Goal: Task Accomplishment & Management: Use online tool/utility

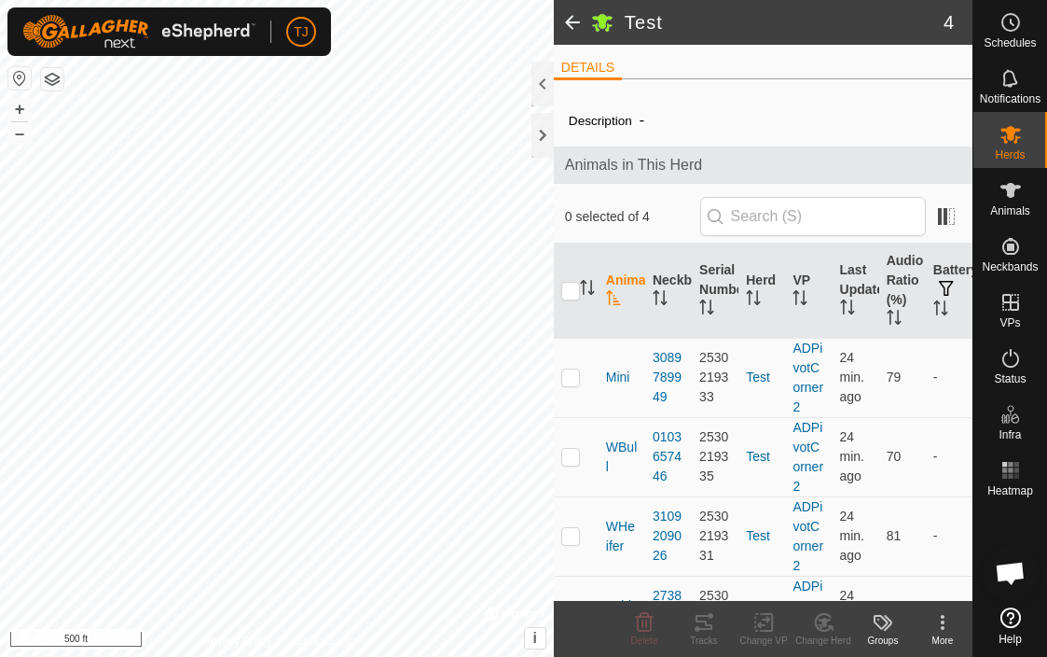
click at [569, 293] on input "checkbox" at bounding box center [570, 291] width 19 height 19
checkbox input "true"
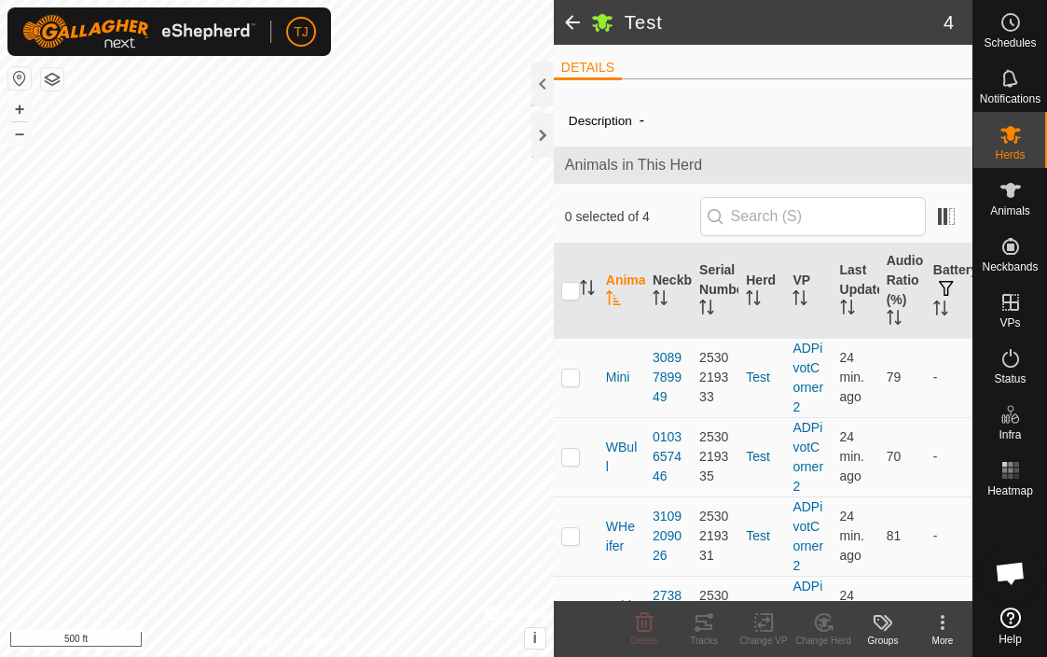
checkbox input "true"
click at [704, 624] on icon at bounding box center [704, 622] width 22 height 22
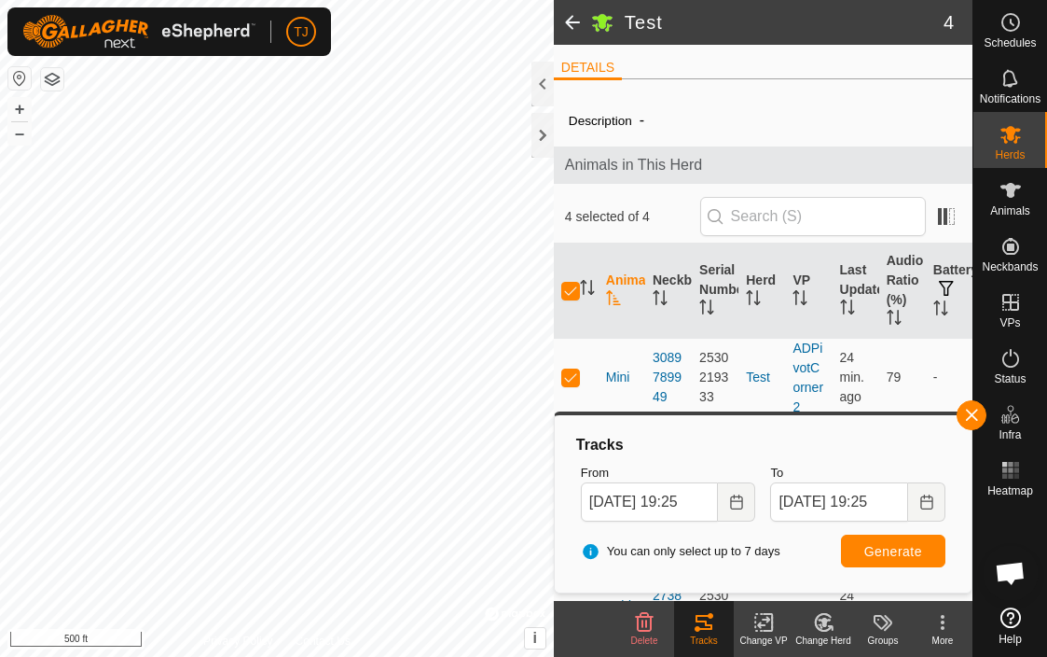
click at [893, 552] on span "Generate" at bounding box center [894, 551] width 58 height 15
click at [545, 141] on div at bounding box center [543, 135] width 22 height 45
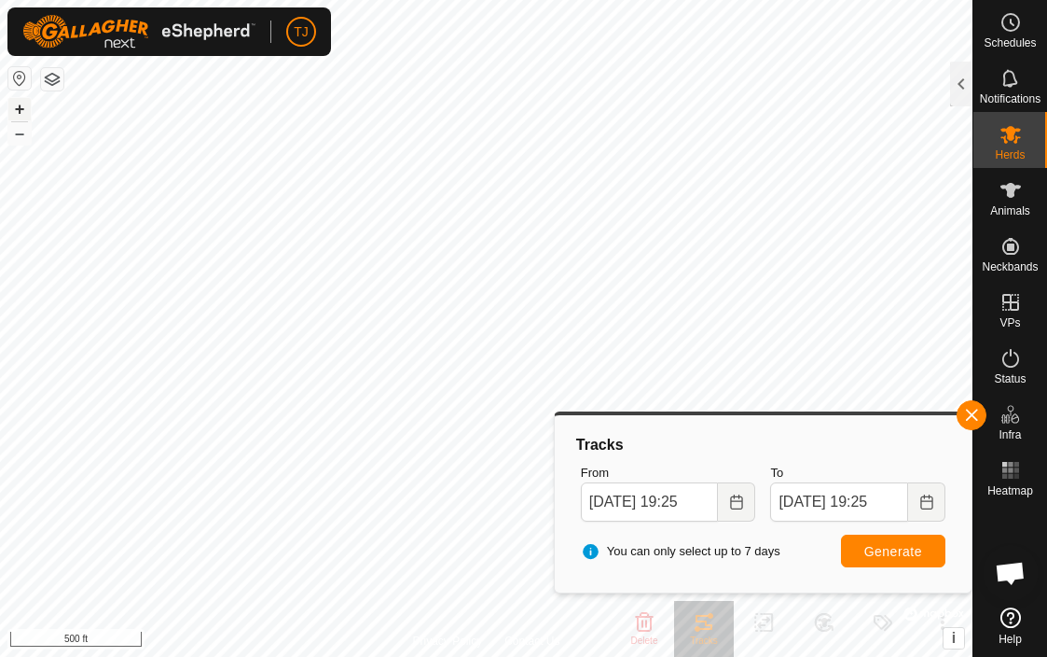
click at [21, 110] on button "+" at bounding box center [19, 109] width 22 height 22
click at [236, 40] on div "TJ Schedules Notifications Herds Animals Neckbands VPs Status Infra Heatmap Hel…" at bounding box center [523, 328] width 1047 height 657
click at [20, 106] on button "+" at bounding box center [19, 109] width 22 height 22
click at [21, 108] on button "+" at bounding box center [19, 109] width 22 height 22
click at [21, 130] on button "–" at bounding box center [19, 133] width 22 height 22
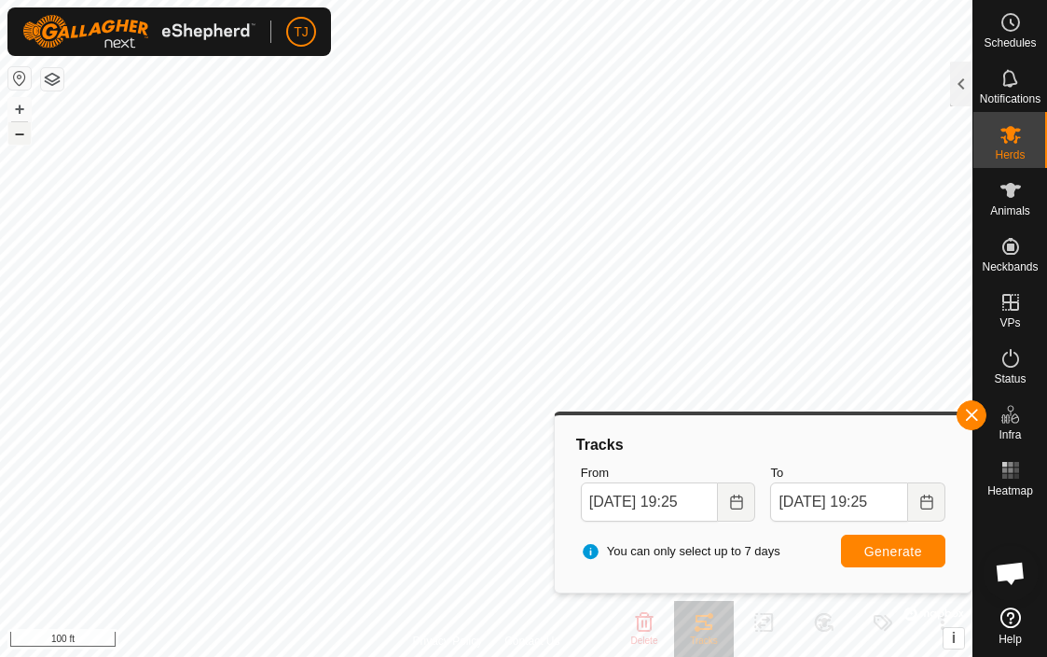
click at [21, 130] on button "–" at bounding box center [19, 133] width 22 height 22
click at [17, 111] on button "+" at bounding box center [19, 109] width 22 height 22
click at [733, 503] on icon "Choose Date" at bounding box center [736, 501] width 15 height 15
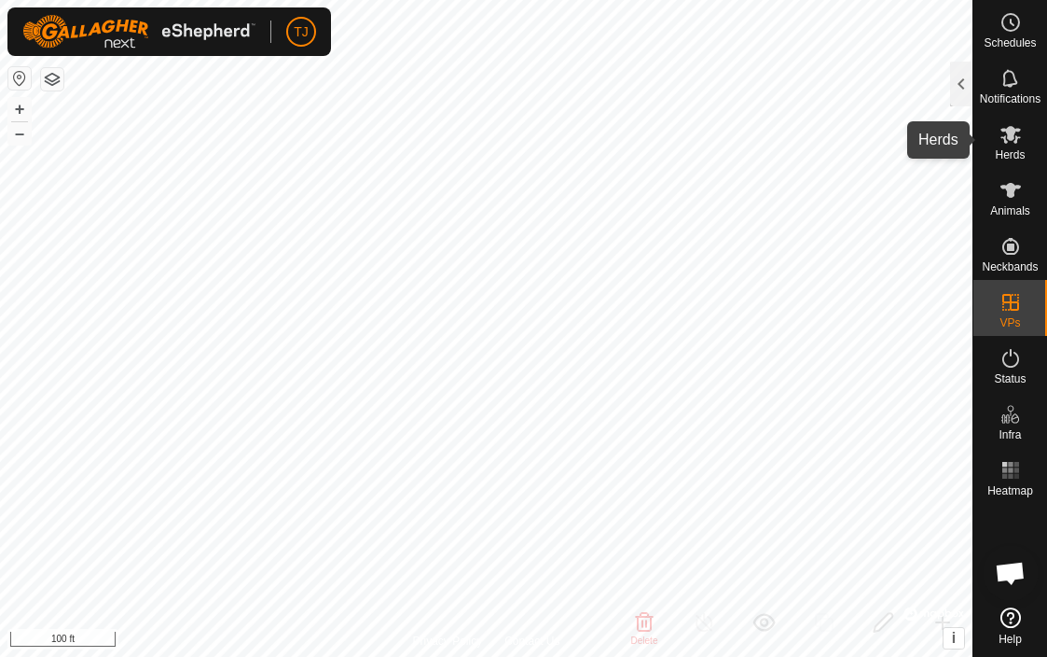
click at [1002, 141] on icon at bounding box center [1011, 134] width 22 height 22
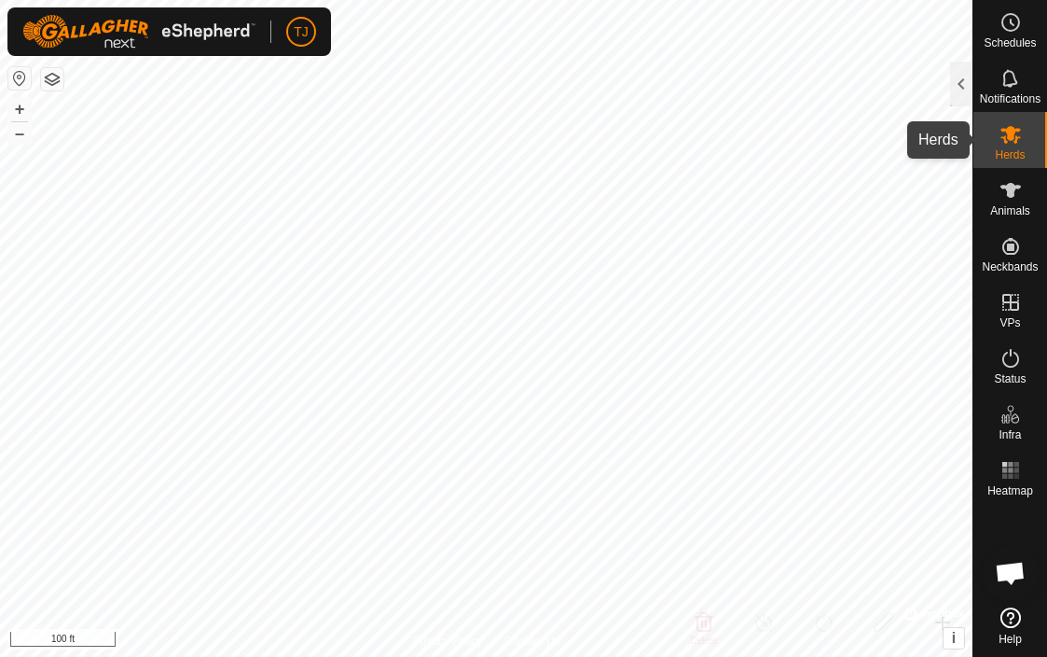
click at [1011, 147] on es-mob-svg-icon at bounding box center [1011, 134] width 34 height 30
click at [1011, 193] on icon at bounding box center [1011, 190] width 21 height 15
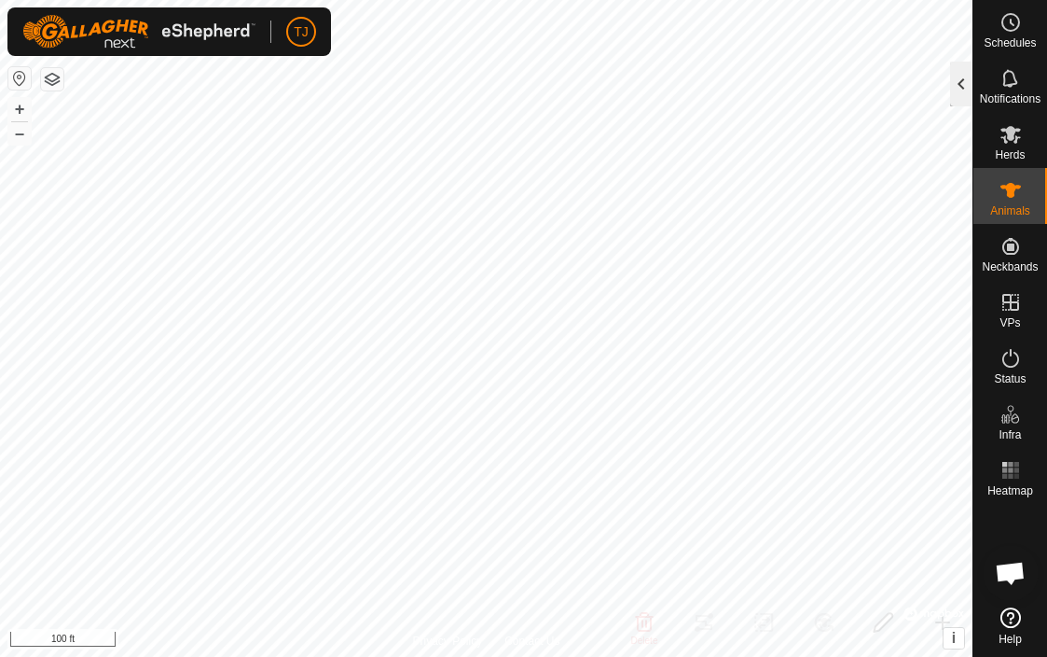
click at [958, 90] on div at bounding box center [961, 84] width 22 height 45
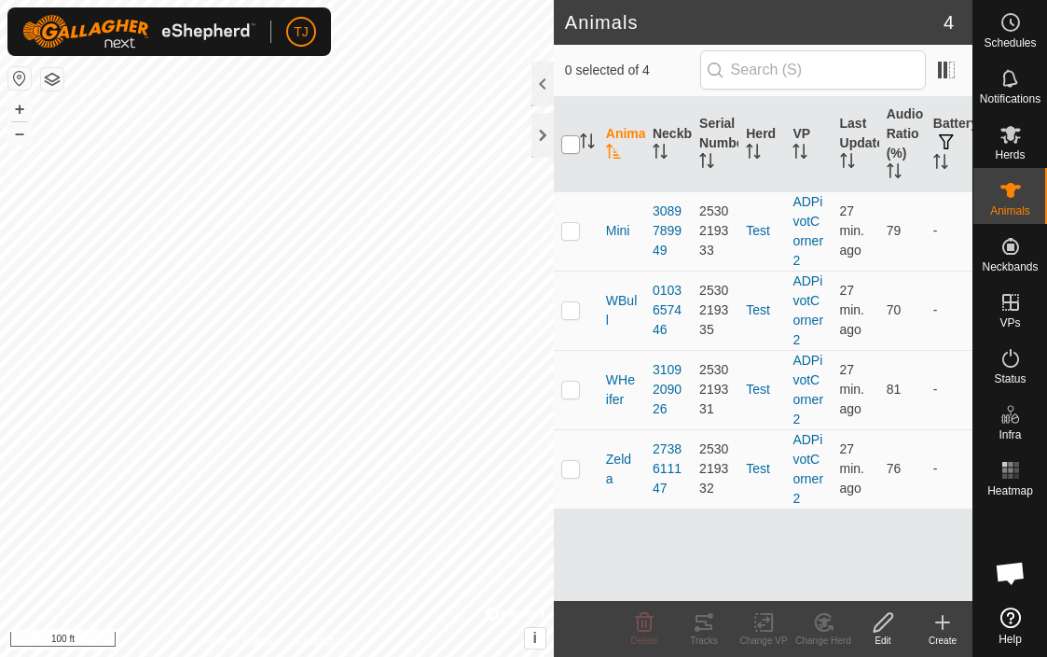
click at [572, 145] on input "checkbox" at bounding box center [570, 144] width 19 height 19
checkbox input "true"
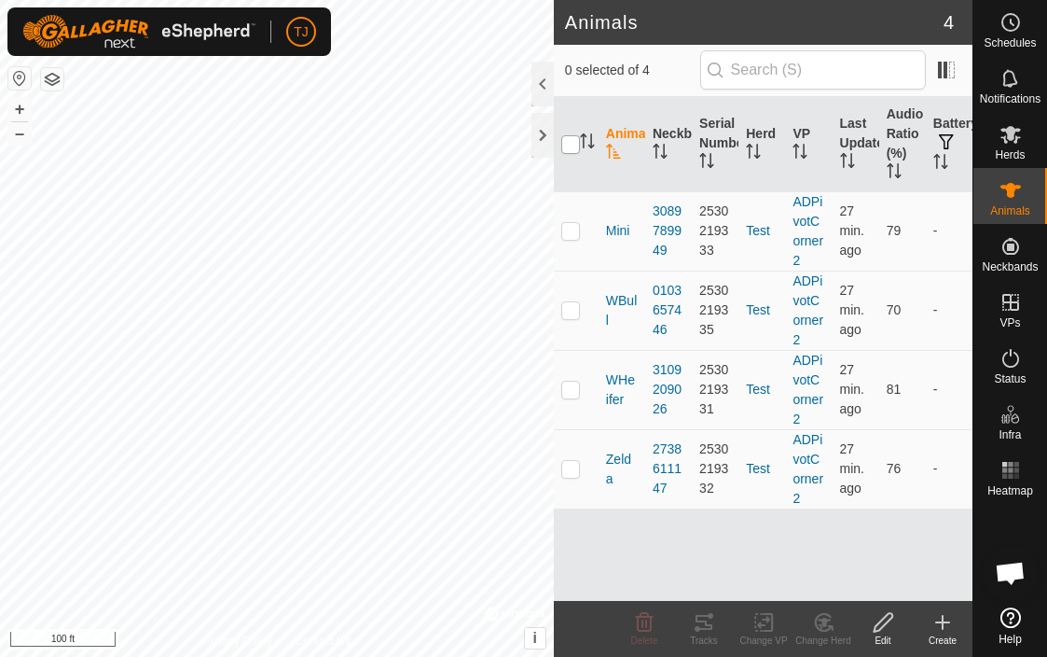
checkbox input "true"
click at [711, 623] on icon at bounding box center [704, 622] width 22 height 22
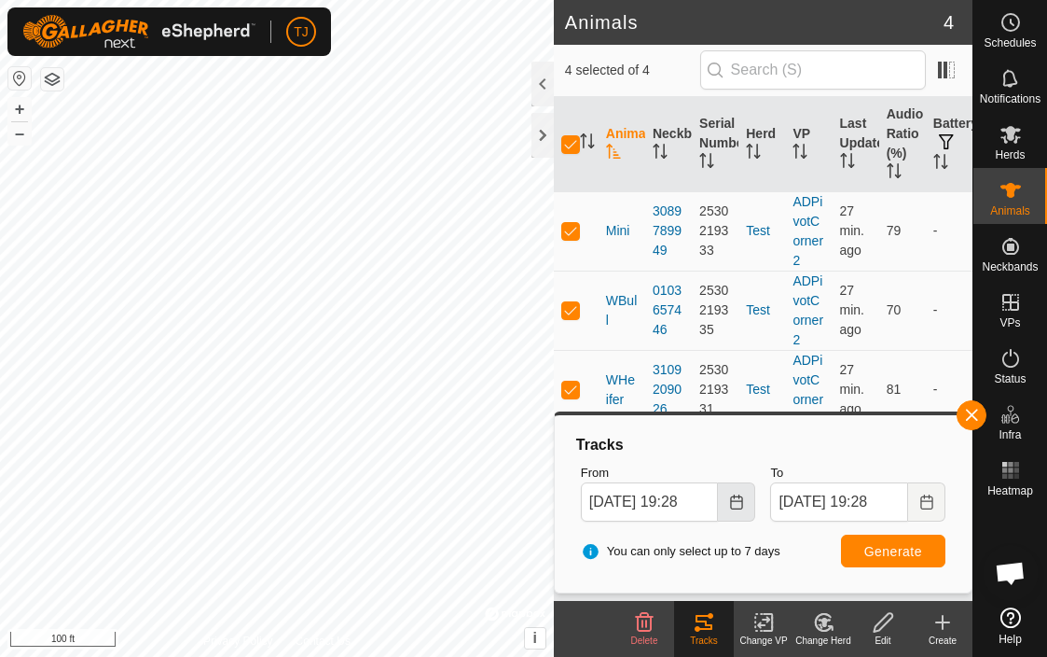
click at [740, 504] on icon "Choose Date" at bounding box center [736, 501] width 15 height 15
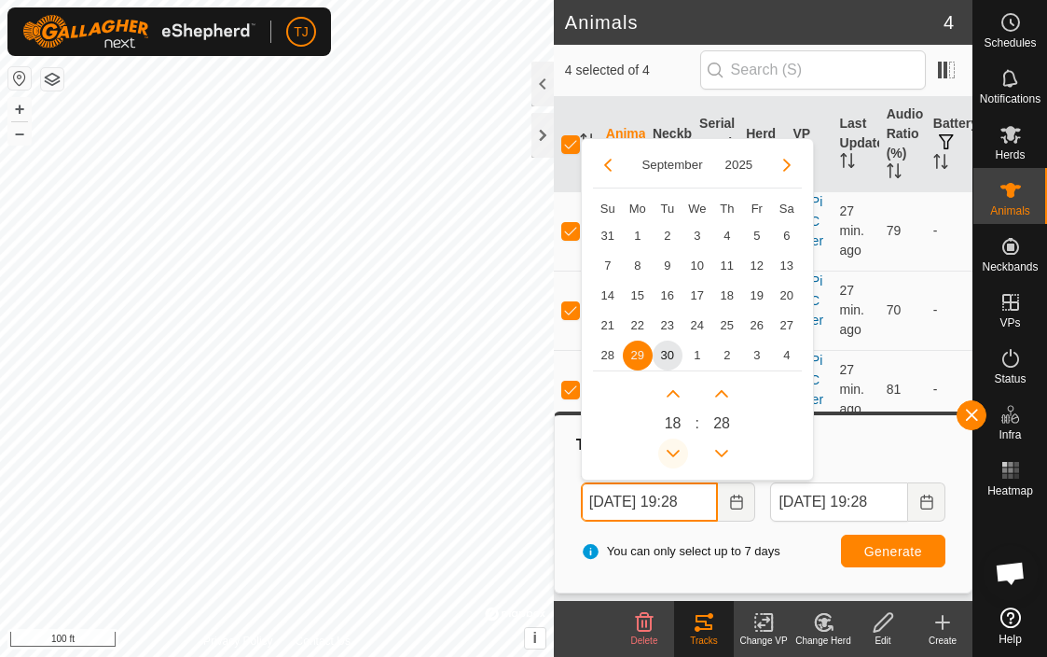
click at [677, 451] on button "Previous Hour" at bounding box center [673, 453] width 30 height 30
click at [677, 451] on icon "Previous Hour" at bounding box center [673, 453] width 13 height 7
type input "[DATE] 16:28"
click at [933, 505] on icon "Choose Date" at bounding box center [927, 501] width 12 height 15
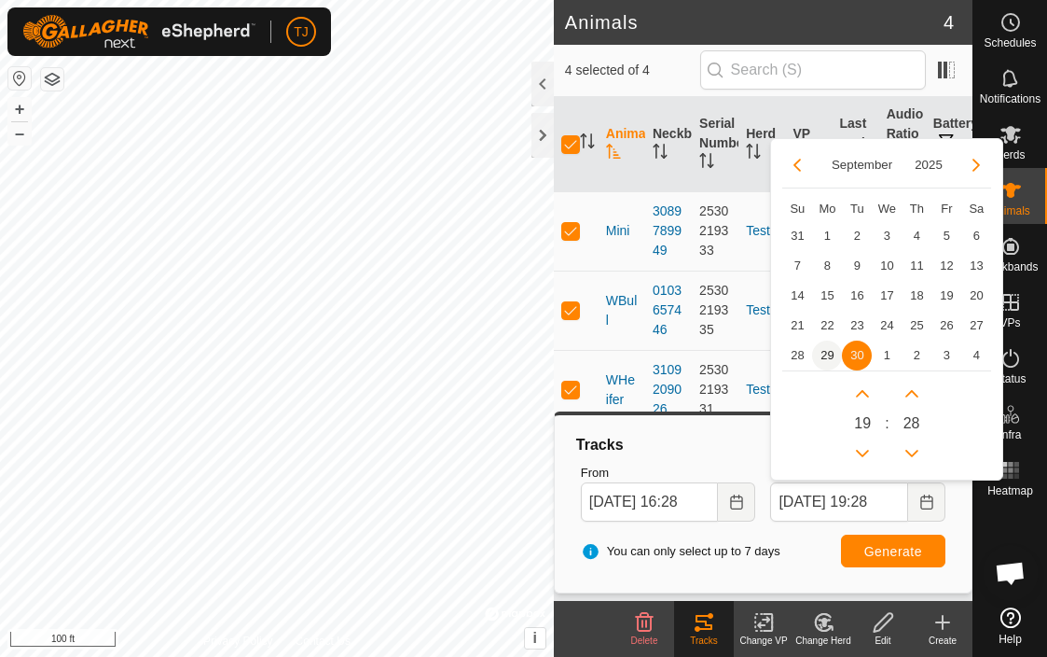
click at [832, 356] on span "29" at bounding box center [827, 355] width 30 height 30
type input "[DATE] 19:28"
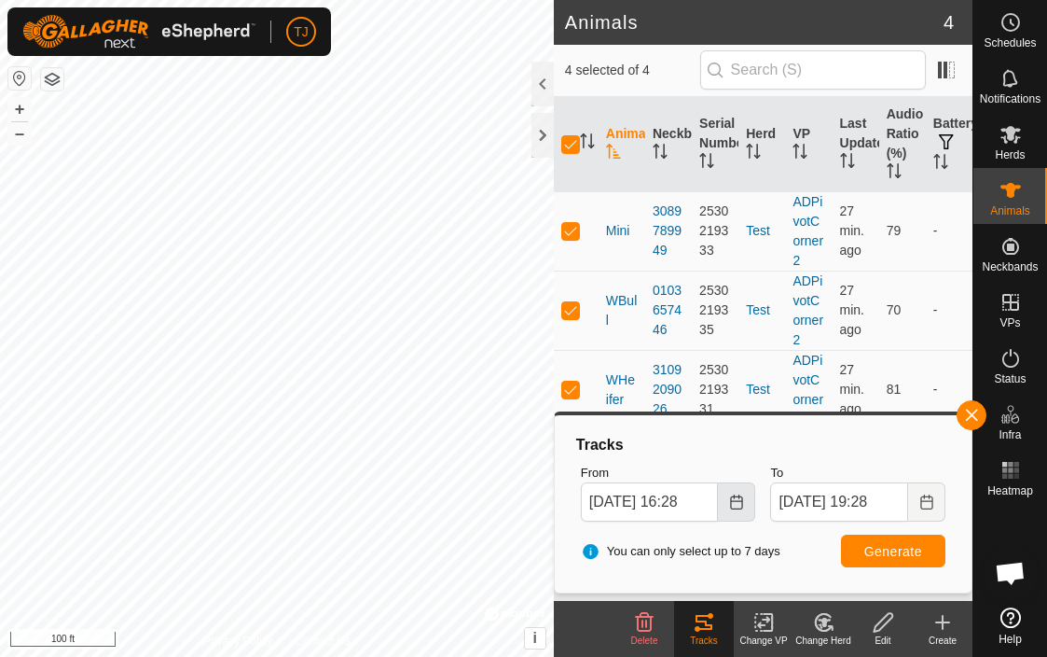
click at [731, 504] on icon "Choose Date" at bounding box center [736, 501] width 12 height 15
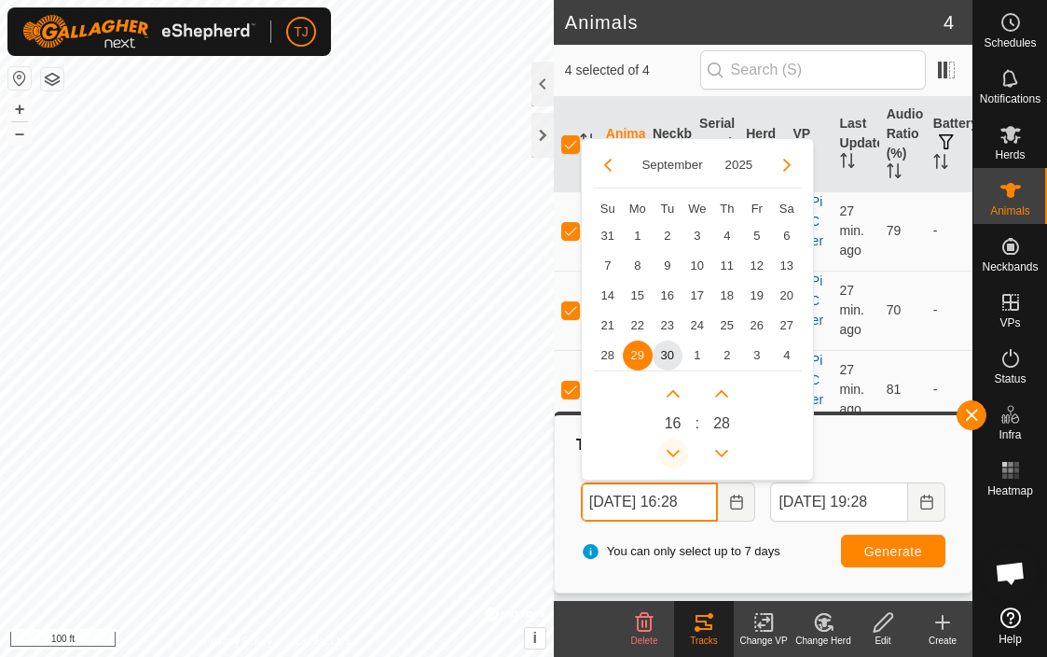
click at [676, 446] on button "Previous Hour" at bounding box center [673, 453] width 30 height 30
click at [677, 448] on span "Previous Hour" at bounding box center [677, 448] width 0 height 0
click at [676, 446] on icon "Previous Hour" at bounding box center [673, 453] width 15 height 15
click at [676, 446] on button "Previous Hour" at bounding box center [673, 453] width 30 height 30
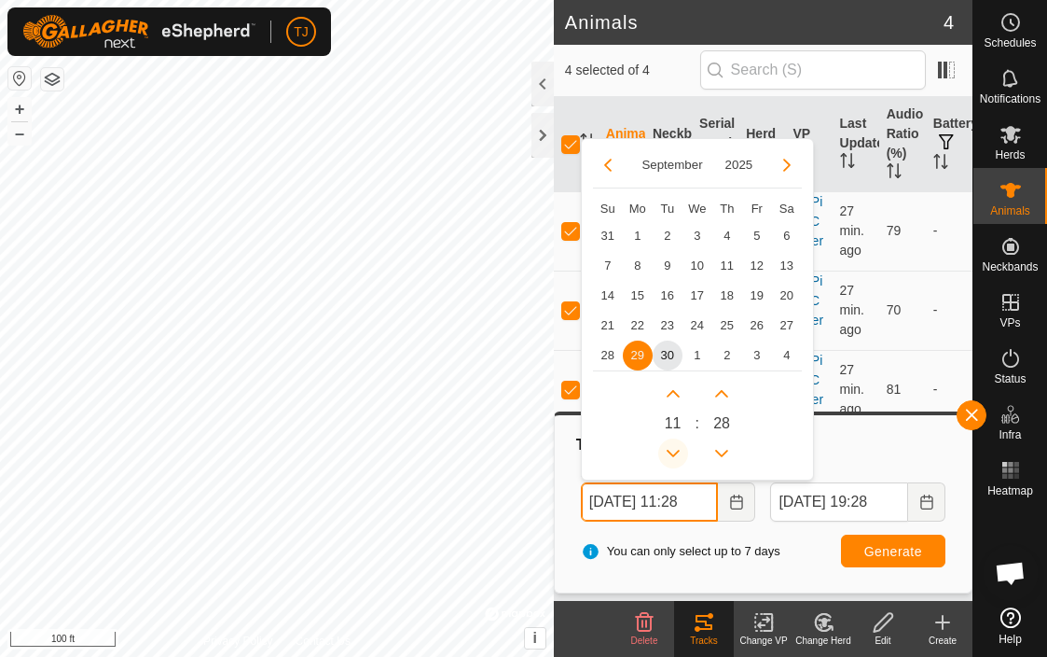
click at [676, 446] on icon "Previous Hour" at bounding box center [673, 453] width 15 height 15
click at [676, 446] on button "Previous Hour" at bounding box center [673, 453] width 30 height 30
click at [676, 446] on icon "Previous Hour" at bounding box center [673, 453] width 15 height 15
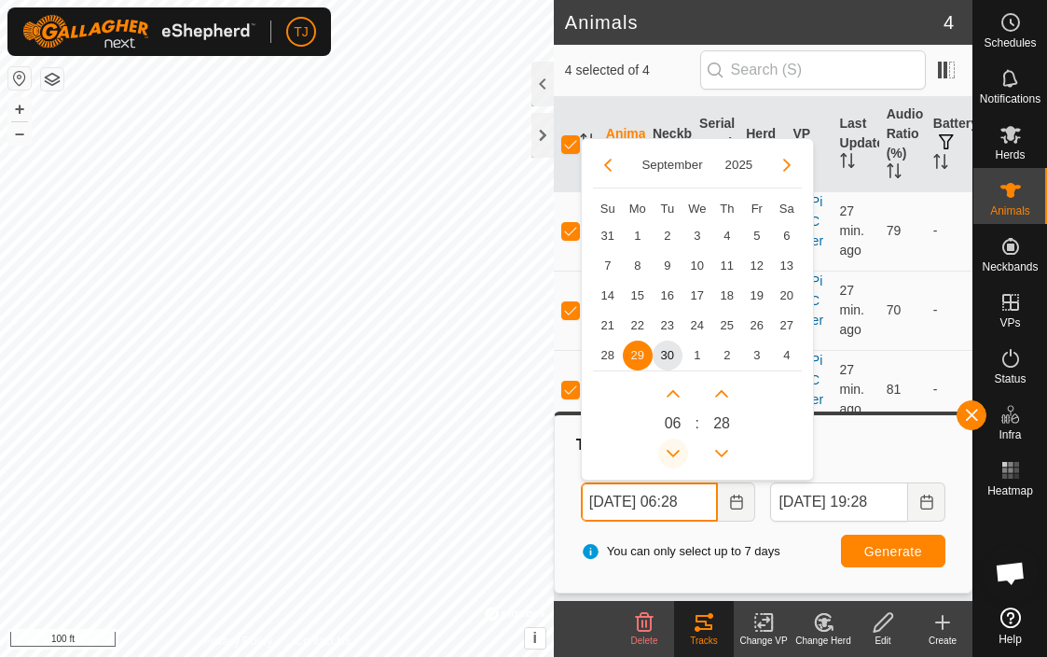
click at [676, 446] on icon "Previous Hour" at bounding box center [673, 453] width 15 height 15
click at [724, 446] on button "Previous Minute" at bounding box center [722, 453] width 30 height 30
click at [672, 388] on button "Next Hour" at bounding box center [673, 394] width 30 height 30
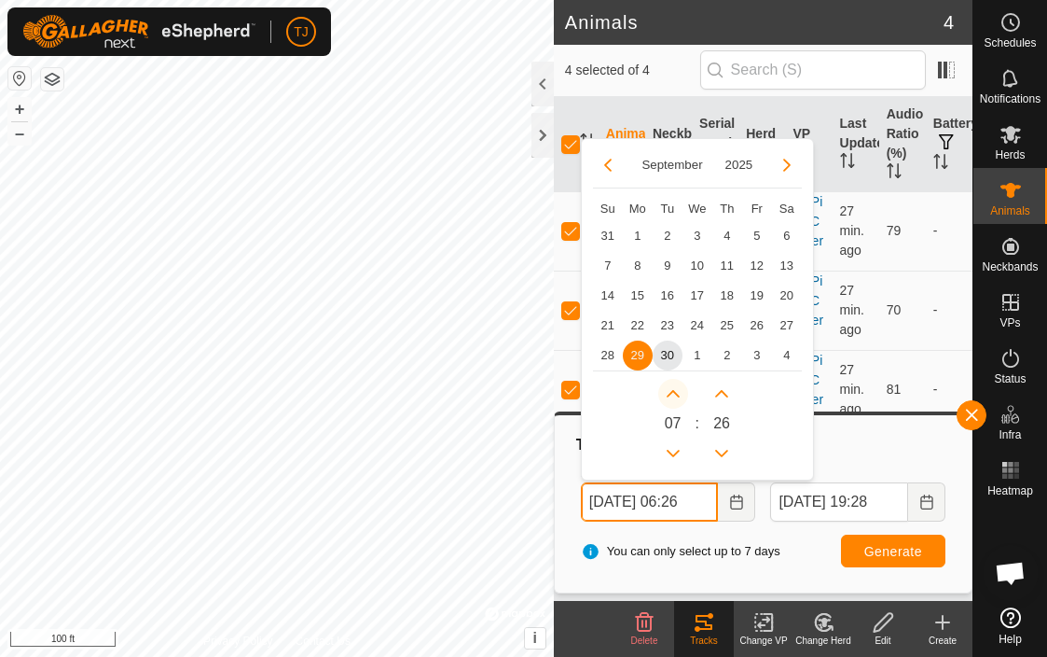
type input "[DATE] 07:26"
click at [894, 552] on span "Generate" at bounding box center [894, 551] width 58 height 15
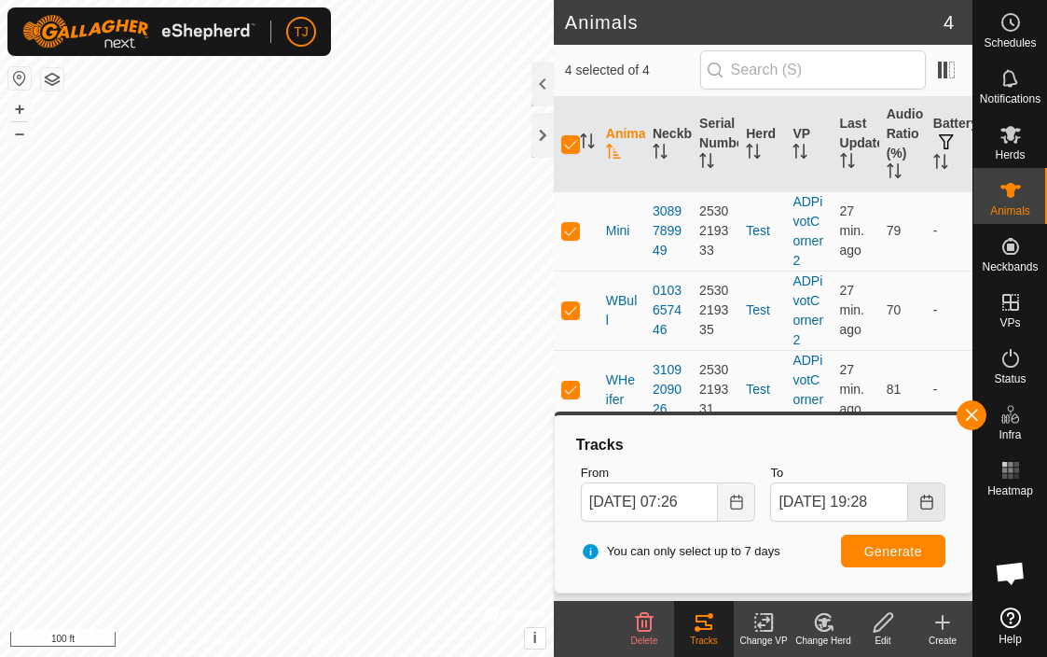
click at [922, 499] on icon "Choose Date" at bounding box center [927, 501] width 12 height 15
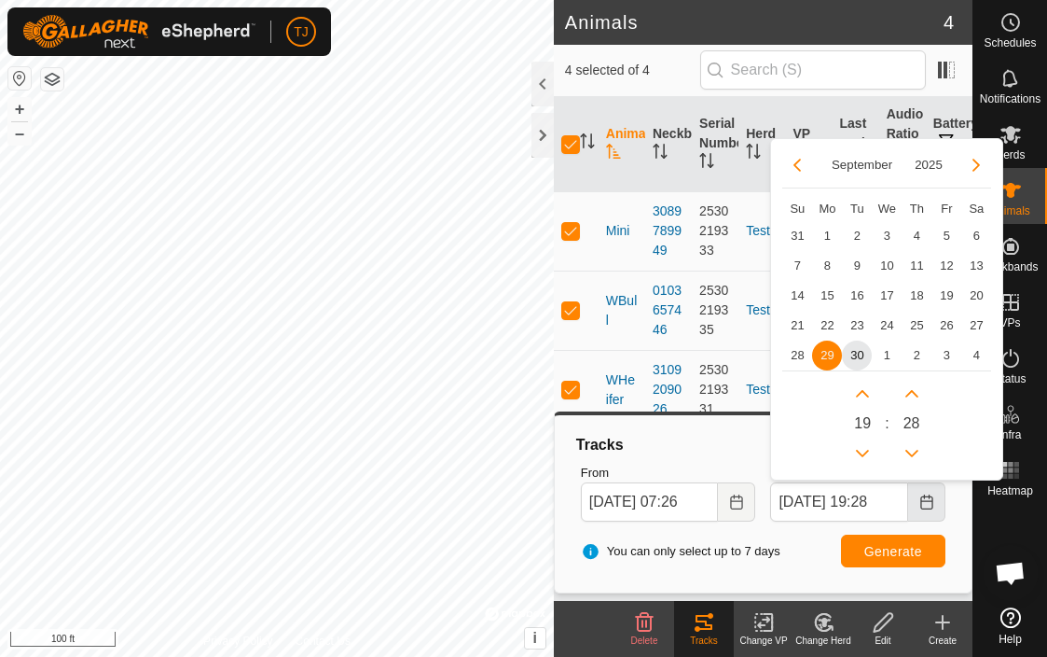
click at [922, 499] on icon "Choose Date" at bounding box center [927, 501] width 12 height 15
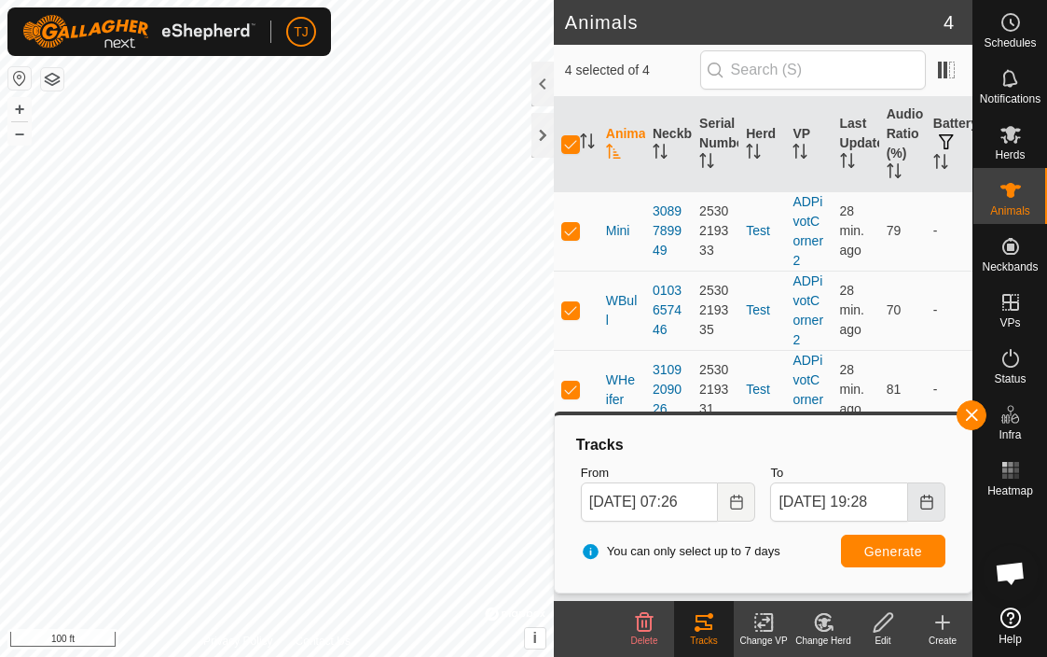
click at [922, 499] on icon "Choose Date" at bounding box center [927, 501] width 12 height 15
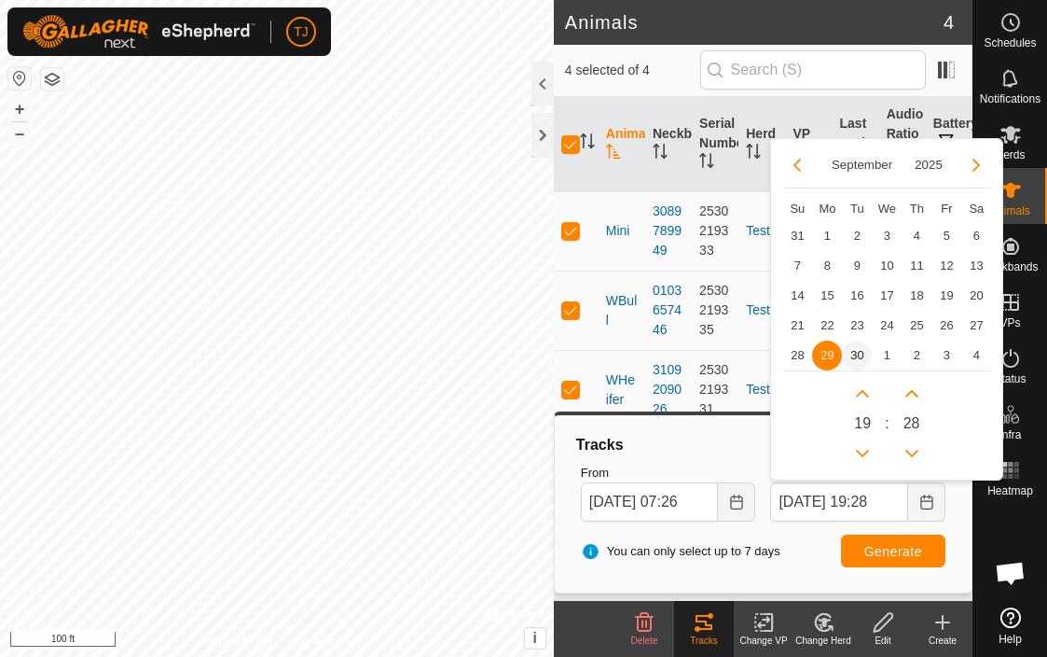
click at [860, 349] on span "30" at bounding box center [857, 355] width 30 height 30
type input "[DATE] 19:28"
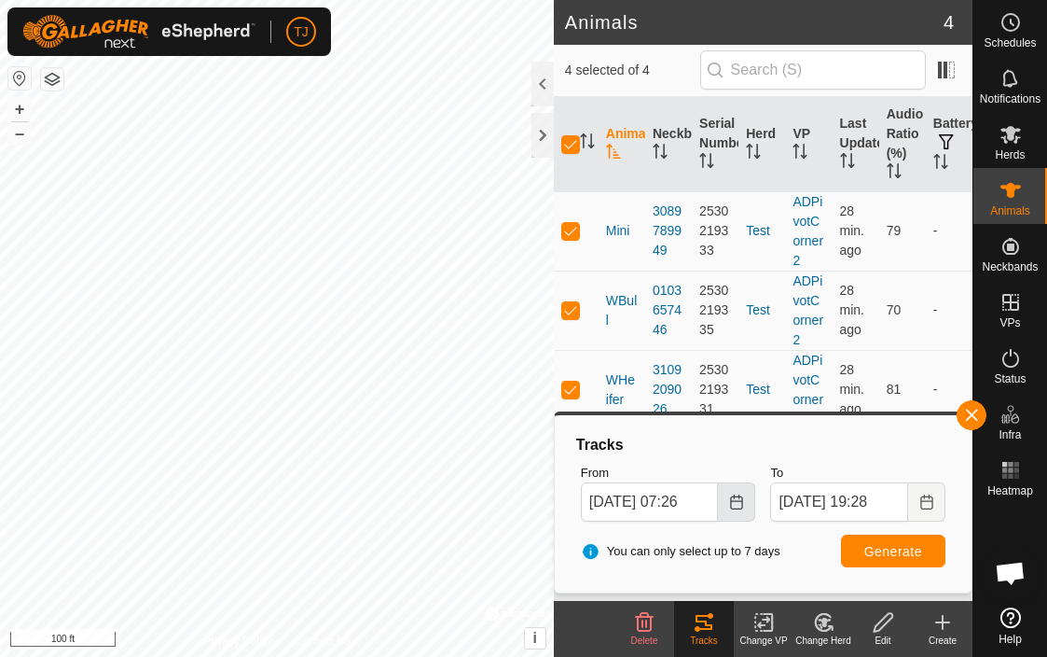
click at [734, 506] on icon "Choose Date" at bounding box center [736, 501] width 15 height 15
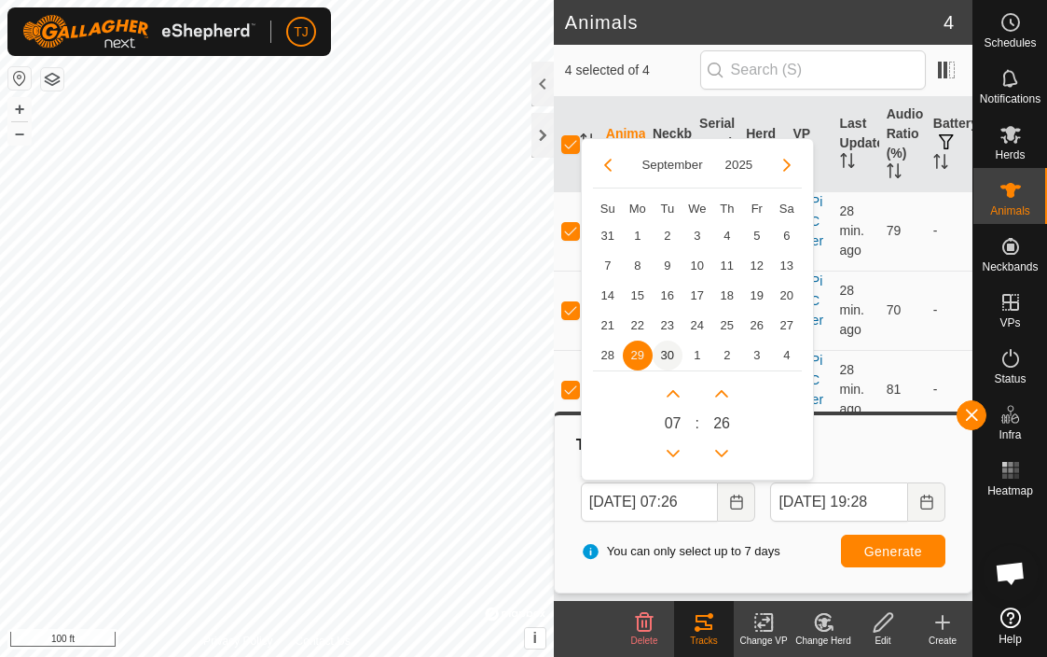
click at [668, 354] on span "30" at bounding box center [668, 355] width 30 height 30
type input "[DATE] 07:26"
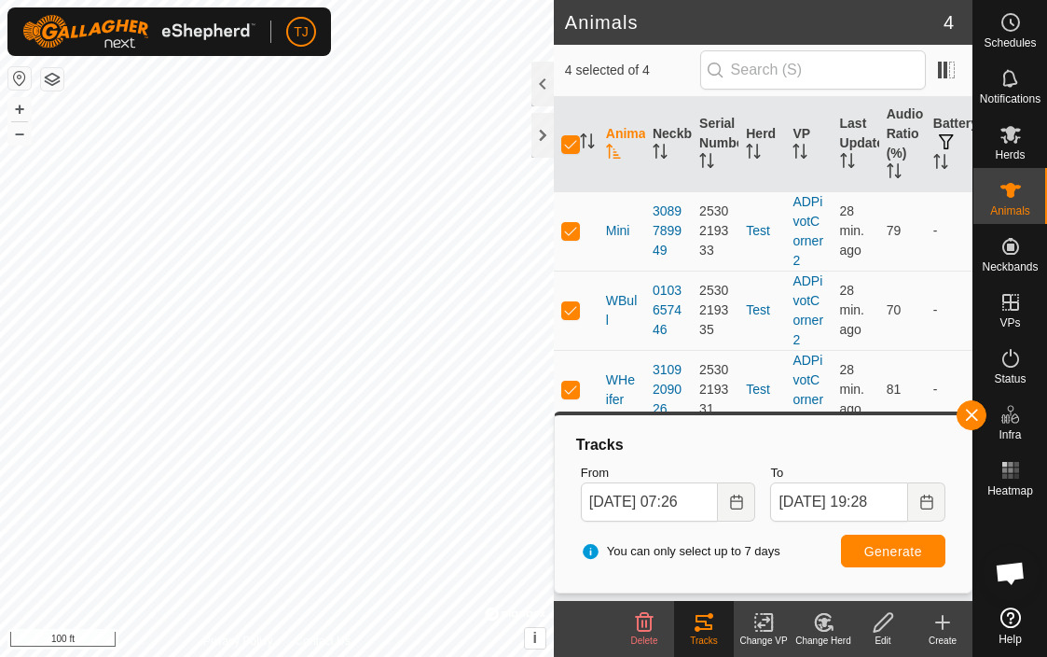
click at [893, 553] on span "Generate" at bounding box center [894, 551] width 58 height 15
click at [20, 132] on button "–" at bounding box center [19, 133] width 22 height 22
click at [23, 109] on button "+" at bounding box center [19, 109] width 22 height 22
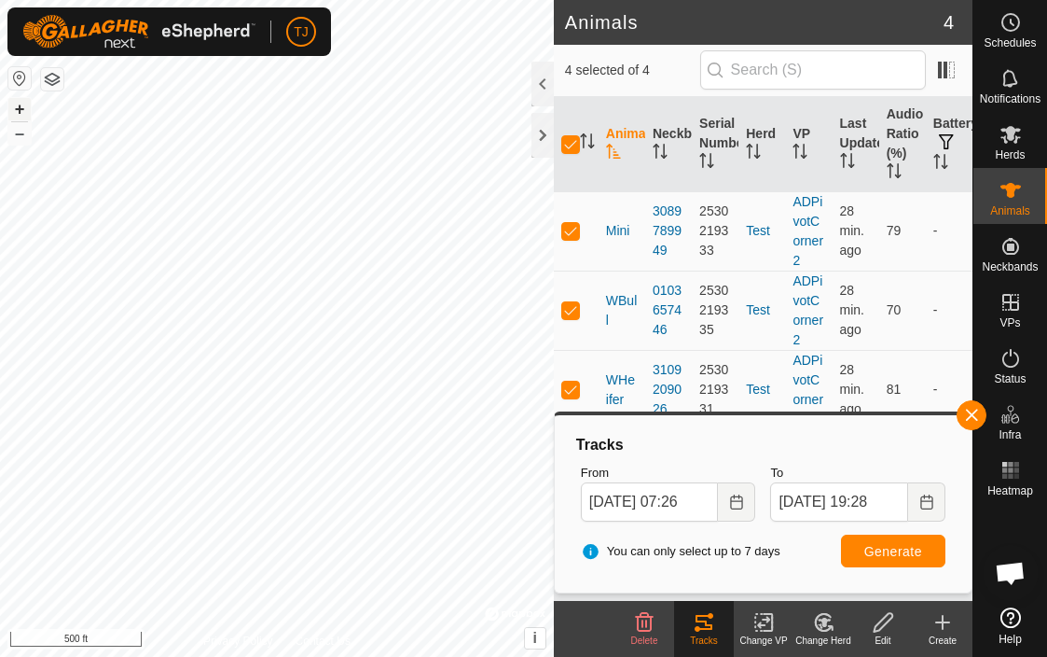
click at [20, 112] on button "+" at bounding box center [19, 109] width 22 height 22
click at [21, 135] on button "–" at bounding box center [19, 133] width 22 height 22
click at [19, 106] on button "+" at bounding box center [19, 109] width 22 height 22
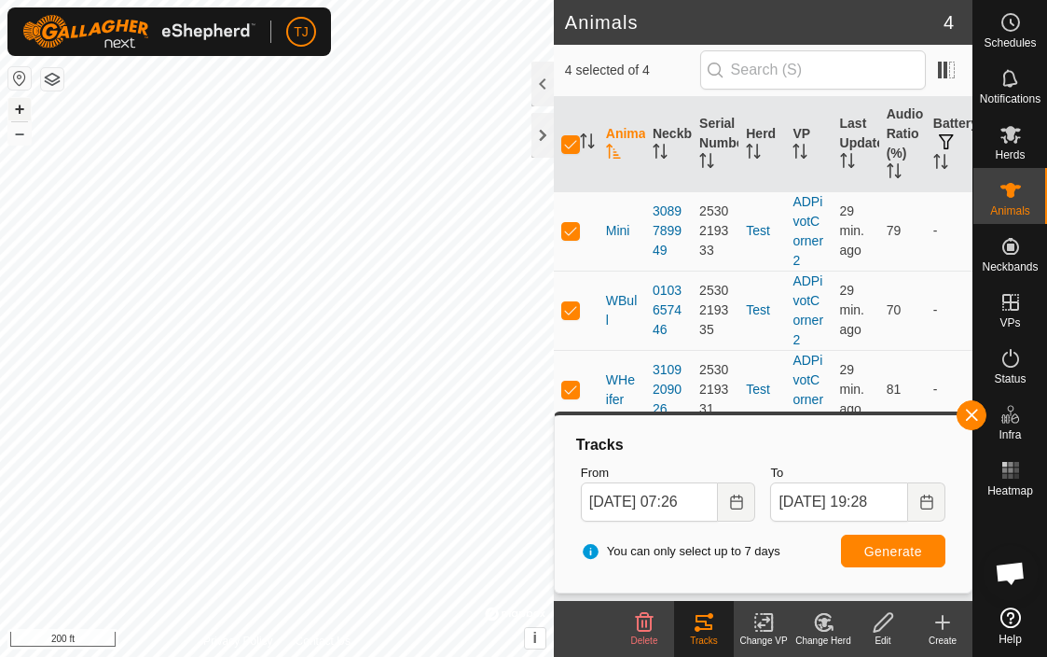
click at [19, 106] on button "+" at bounding box center [19, 109] width 22 height 22
click at [0, 365] on html "TJ Schedules Notifications Herds Animals Neckbands VPs Status Infra Heatmap Hel…" at bounding box center [523, 328] width 1047 height 657
click at [976, 415] on button "button" at bounding box center [972, 415] width 30 height 30
